Goal: Task Accomplishment & Management: Complete application form

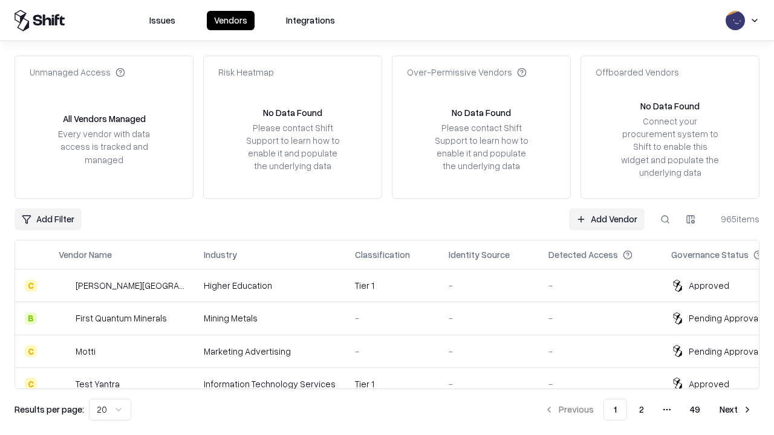
click at [606, 219] on link "Add Vendor" at bounding box center [607, 219] width 76 height 22
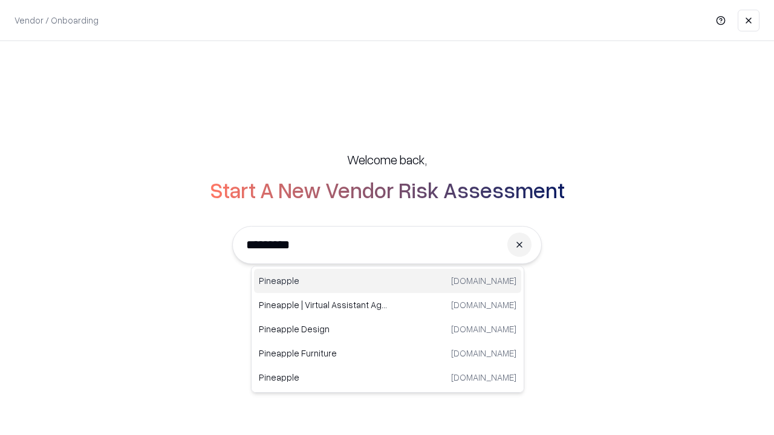
click at [387, 281] on div "Pineapple [DOMAIN_NAME]" at bounding box center [387, 281] width 267 height 24
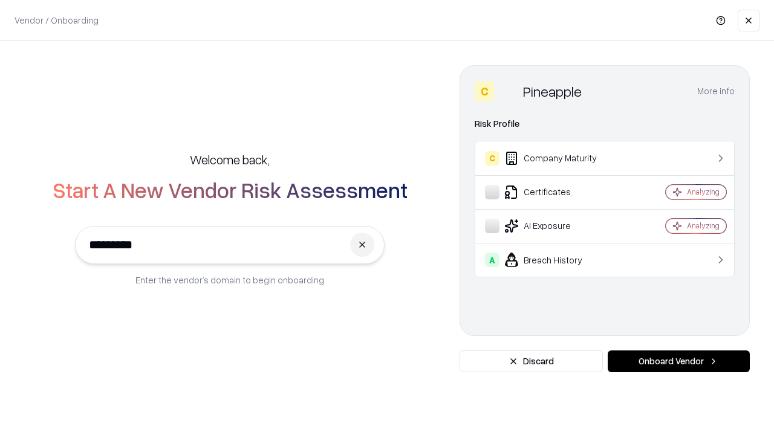
type input "*********"
click at [678, 361] on button "Onboard Vendor" at bounding box center [678, 362] width 142 height 22
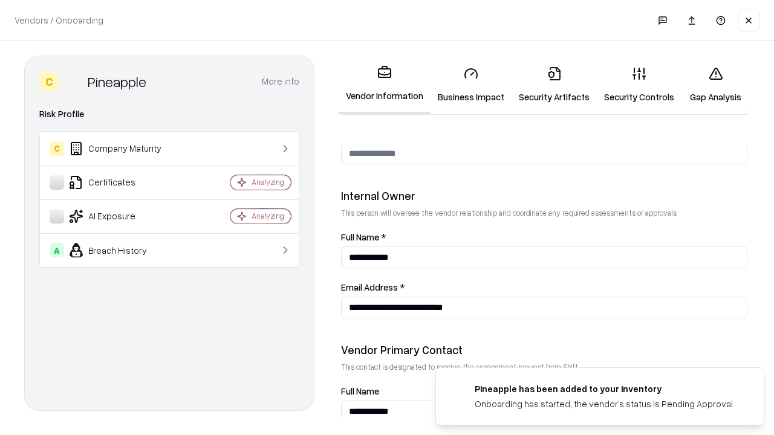
scroll to position [626, 0]
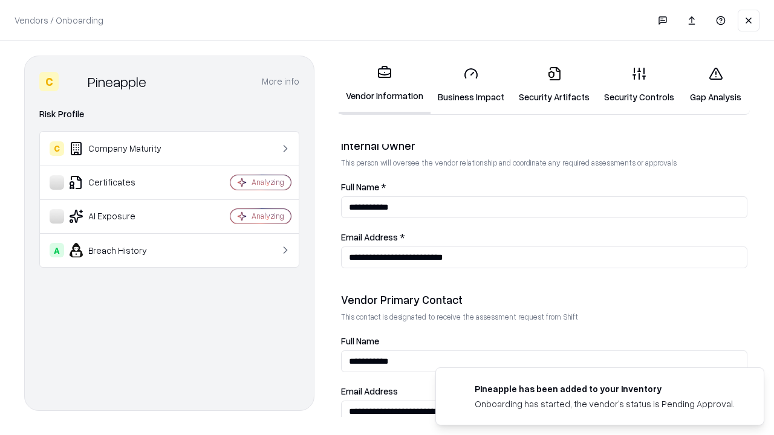
click at [471, 85] on link "Business Impact" at bounding box center [470, 85] width 81 height 56
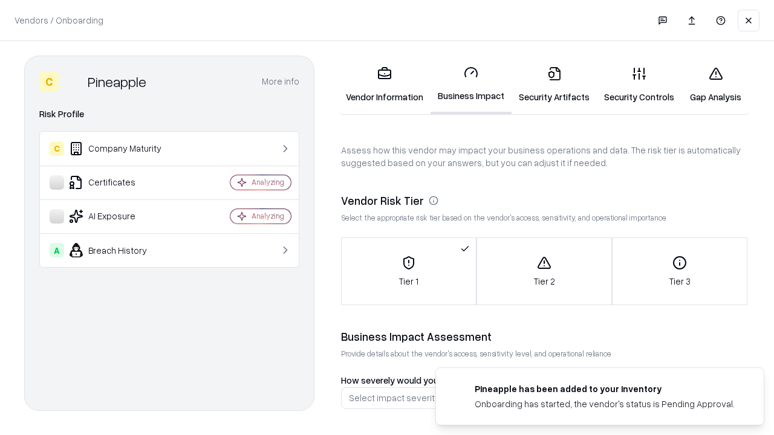
click at [554, 85] on link "Security Artifacts" at bounding box center [553, 85] width 85 height 56
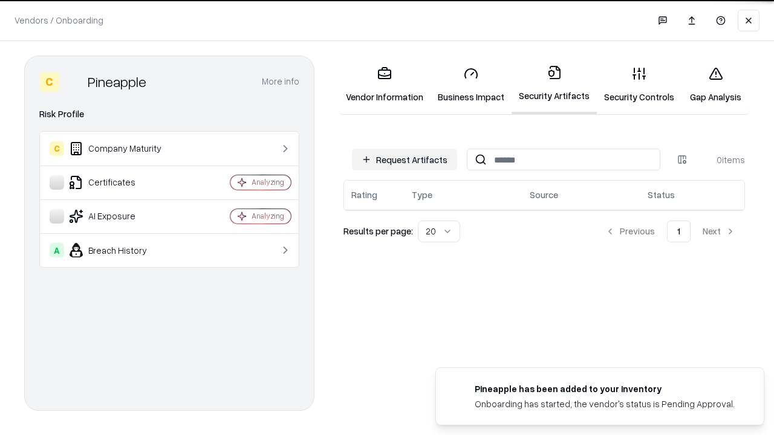
click at [404, 158] on button "Request Artifacts" at bounding box center [404, 160] width 105 height 22
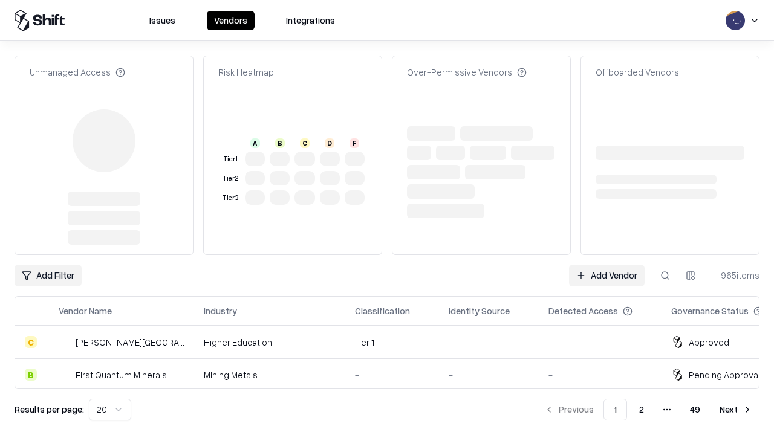
click at [606, 276] on link "Add Vendor" at bounding box center [607, 276] width 76 height 22
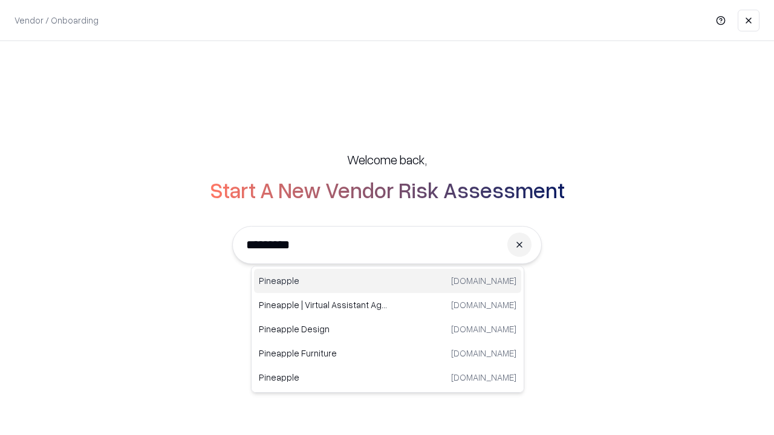
click at [387, 281] on div "Pineapple [DOMAIN_NAME]" at bounding box center [387, 281] width 267 height 24
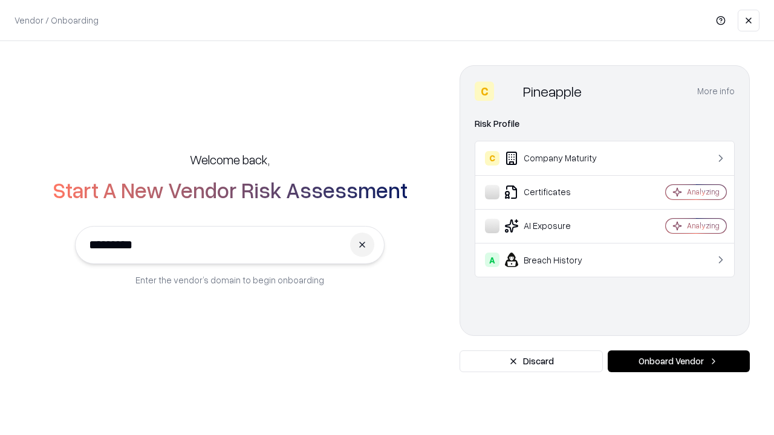
type input "*********"
click at [678, 361] on button "Onboard Vendor" at bounding box center [678, 362] width 142 height 22
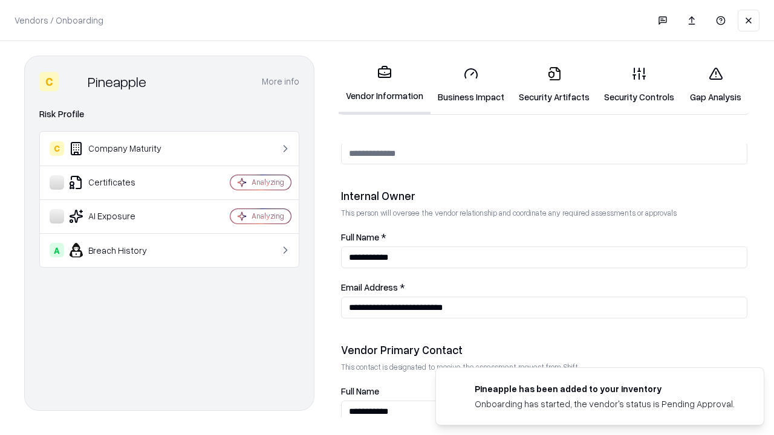
scroll to position [626, 0]
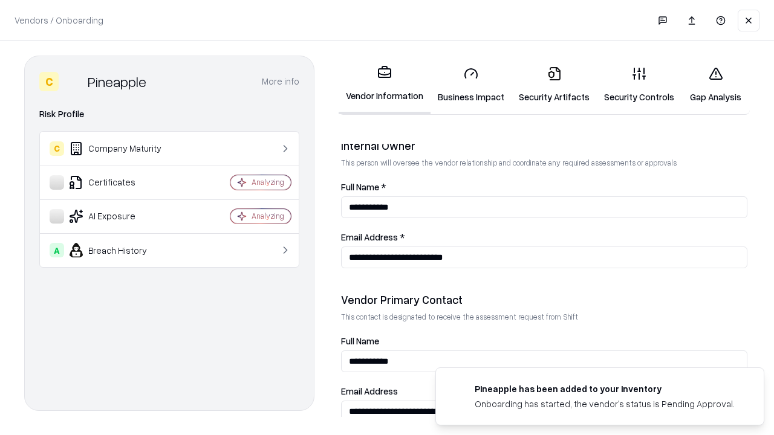
click at [715, 85] on link "Gap Analysis" at bounding box center [715, 85] width 68 height 56
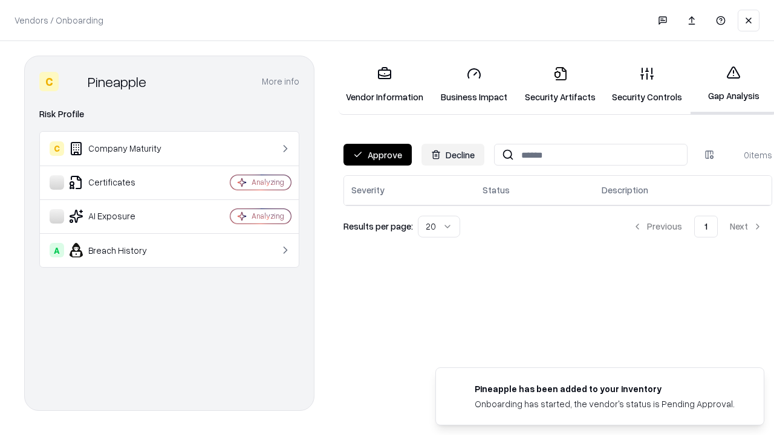
click at [377, 155] on button "Approve" at bounding box center [377, 155] width 68 height 22
